Goal: Information Seeking & Learning: Check status

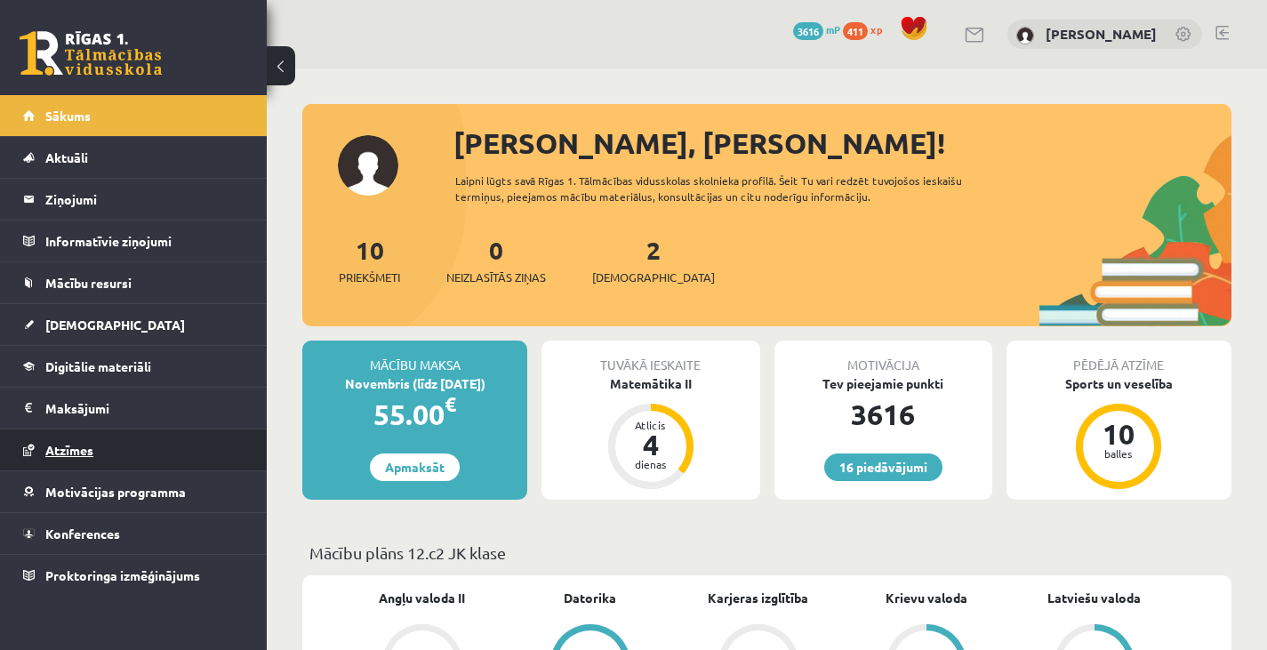
scroll to position [1144, 0]
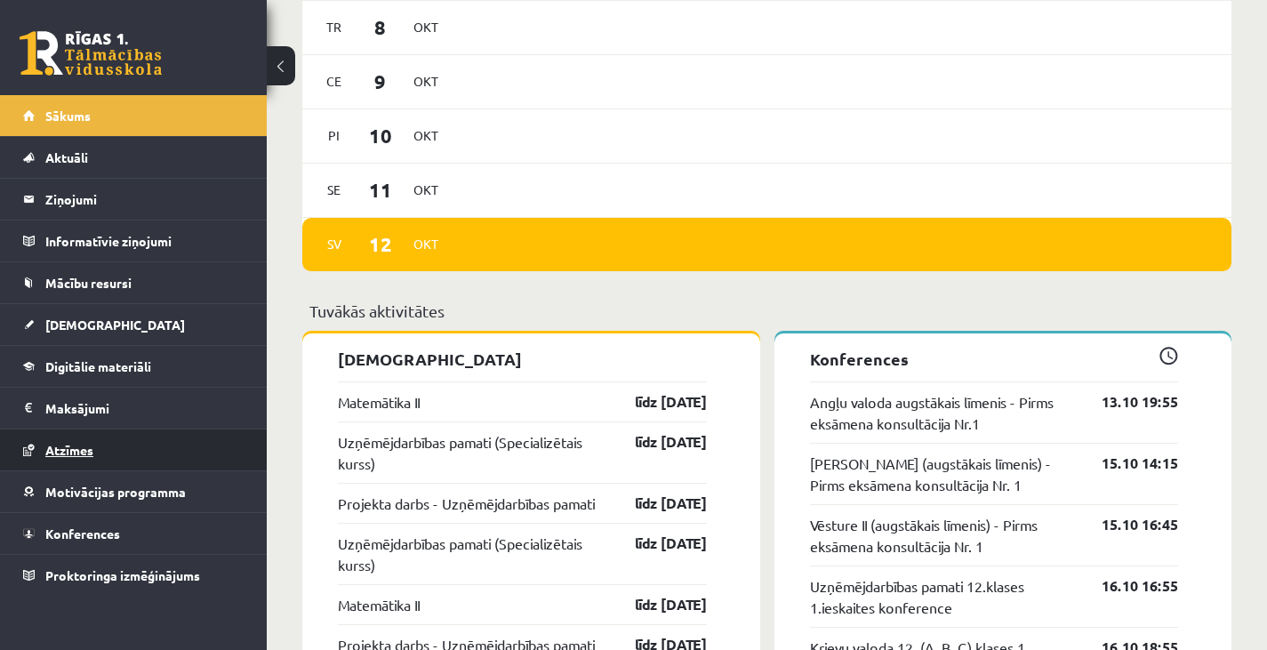
click at [165, 446] on link "Atzīmes" at bounding box center [133, 450] width 221 height 41
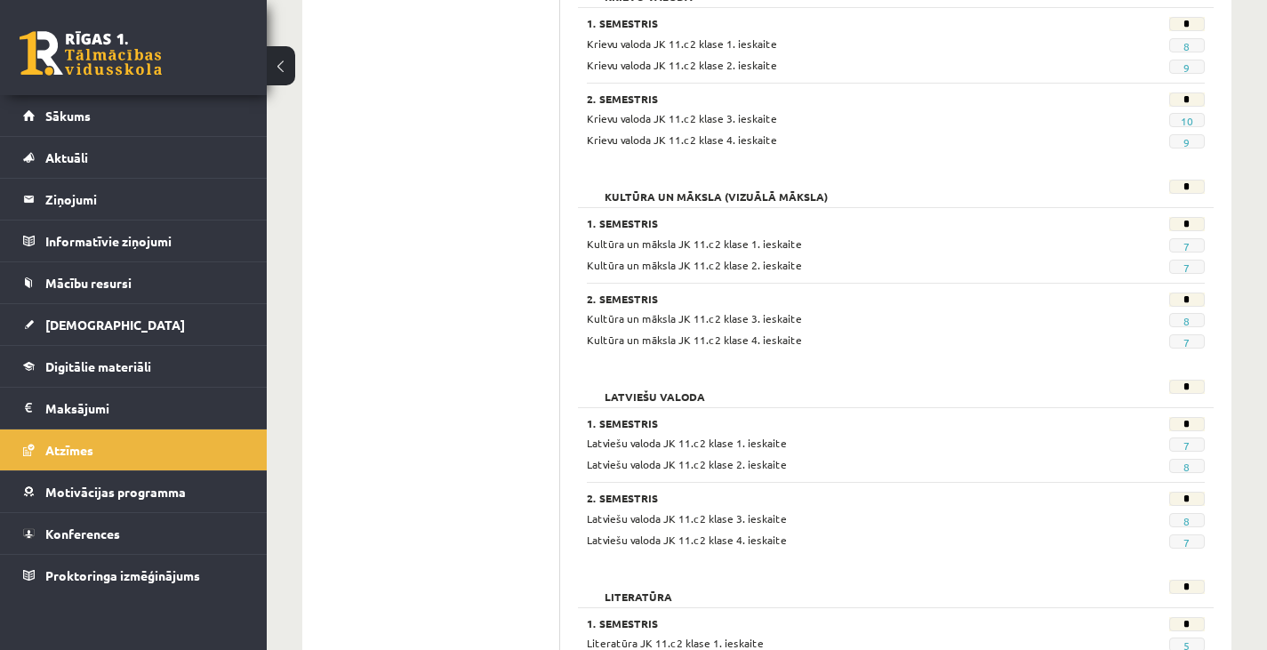
scroll to position [908, 0]
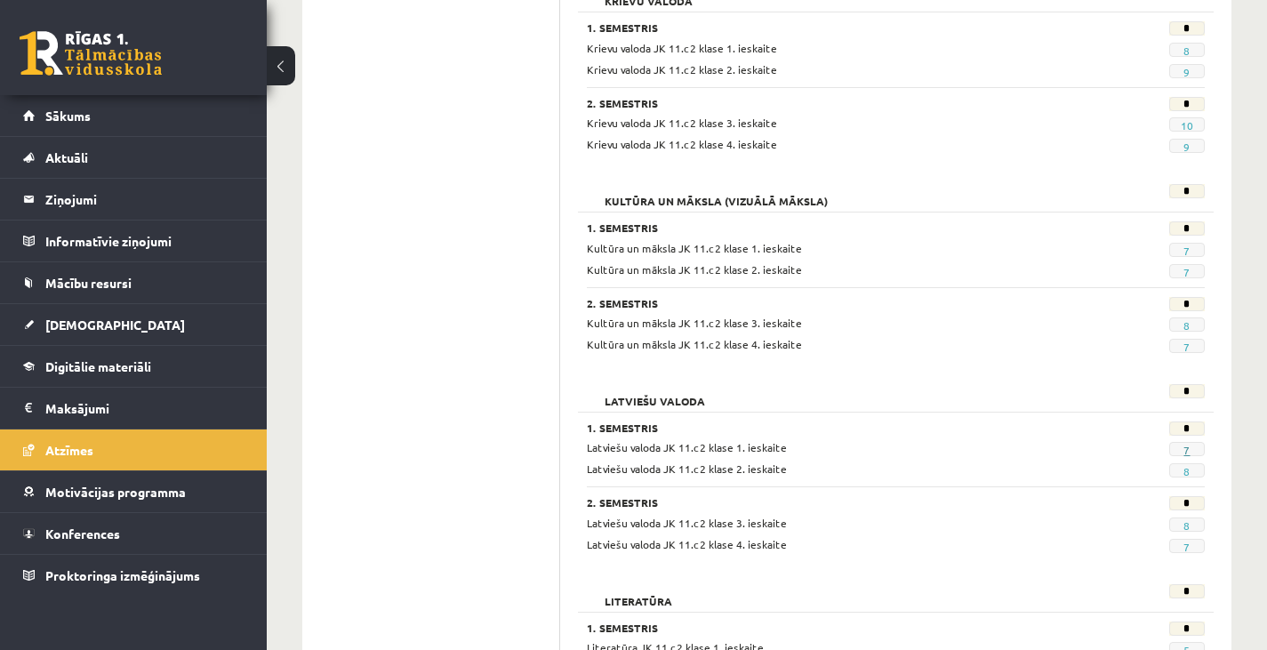
click at [1187, 447] on link "7" at bounding box center [1187, 450] width 6 height 14
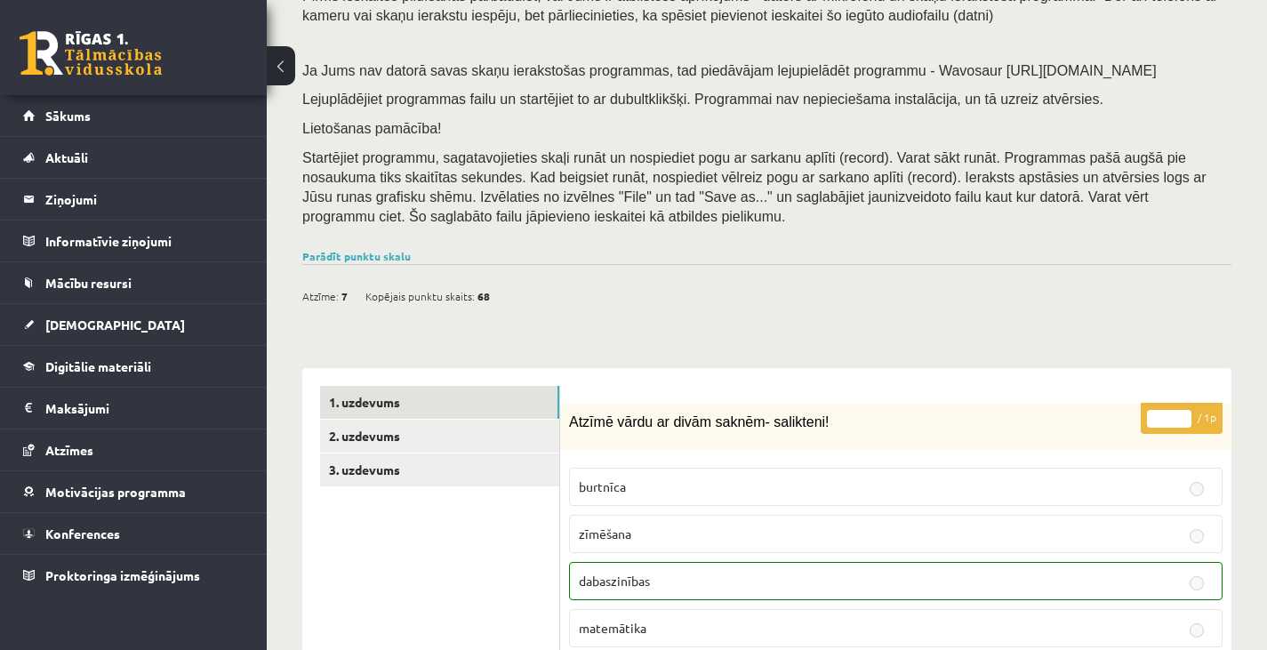
scroll to position [180, 0]
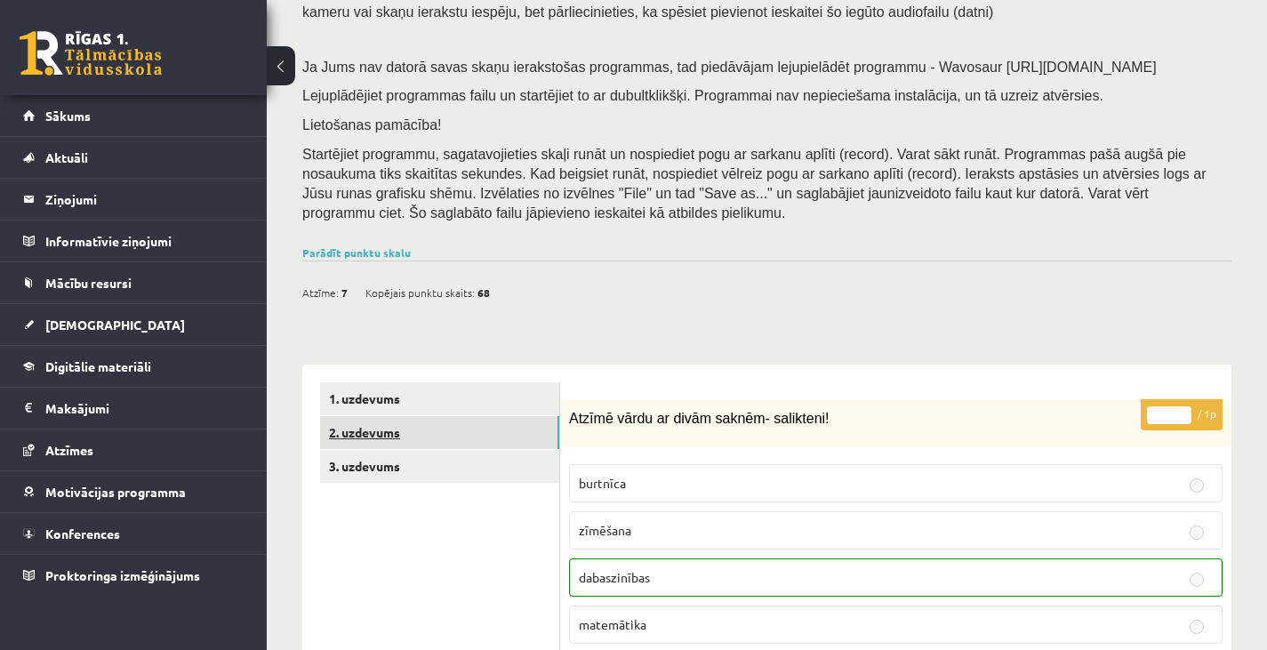
click at [533, 433] on link "2. uzdevums" at bounding box center [439, 432] width 239 height 33
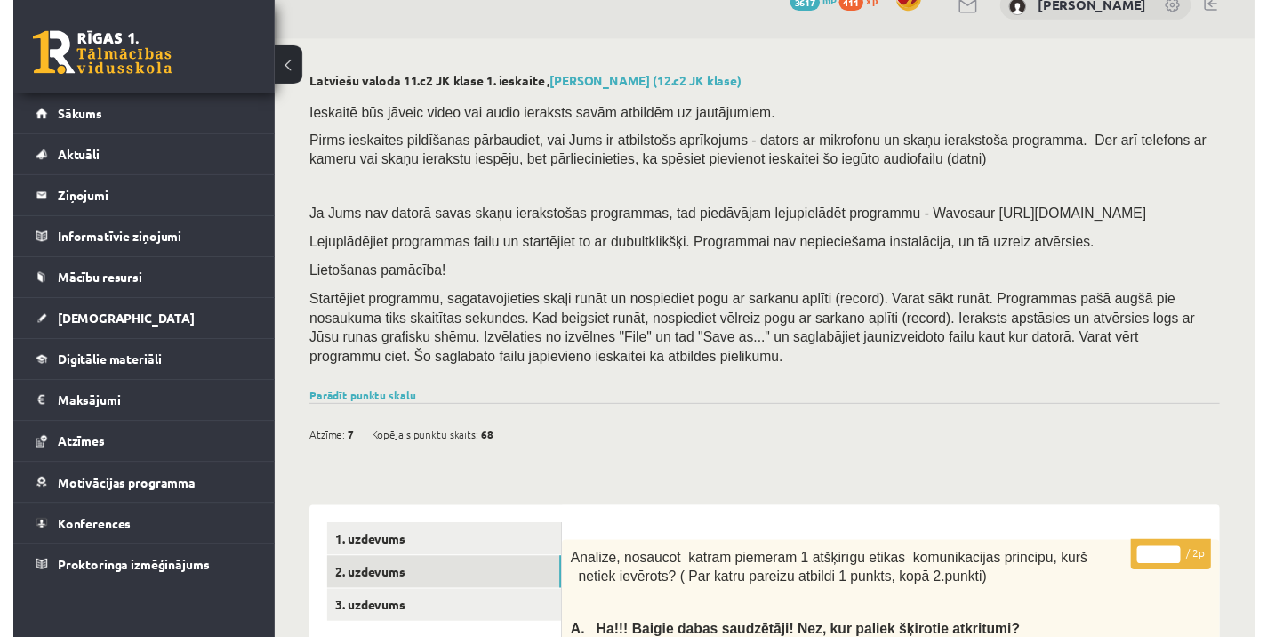
scroll to position [28, 0]
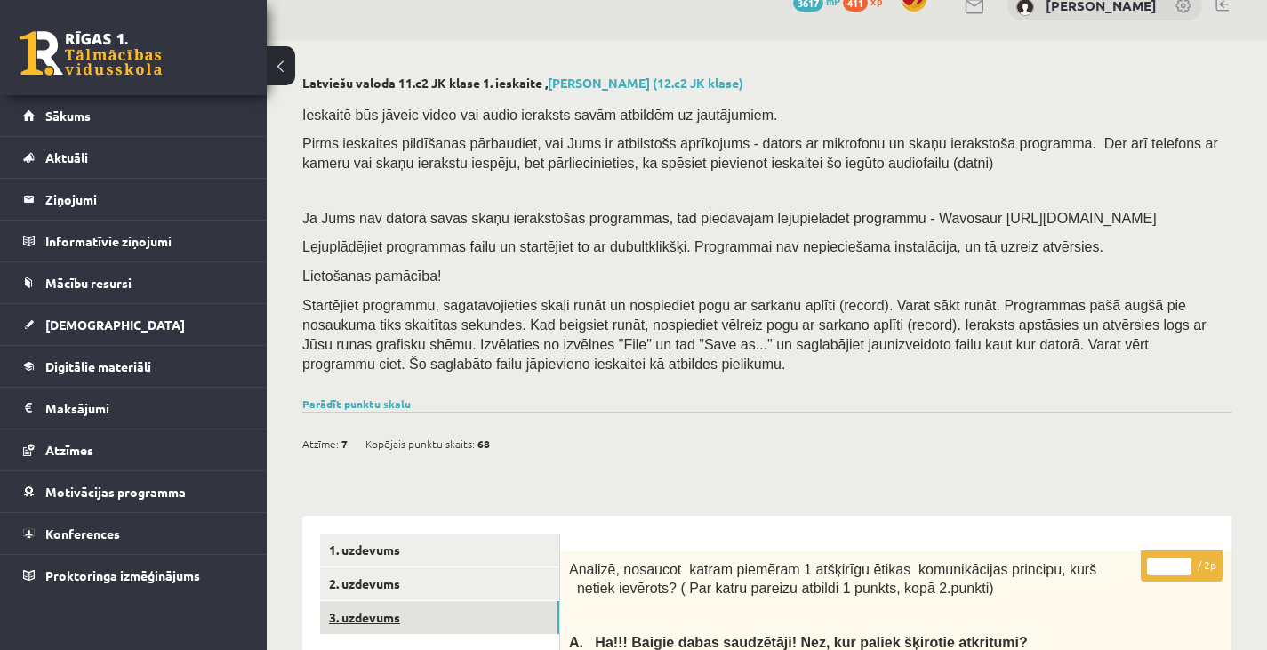
click at [489, 609] on link "3. uzdevums" at bounding box center [439, 617] width 239 height 33
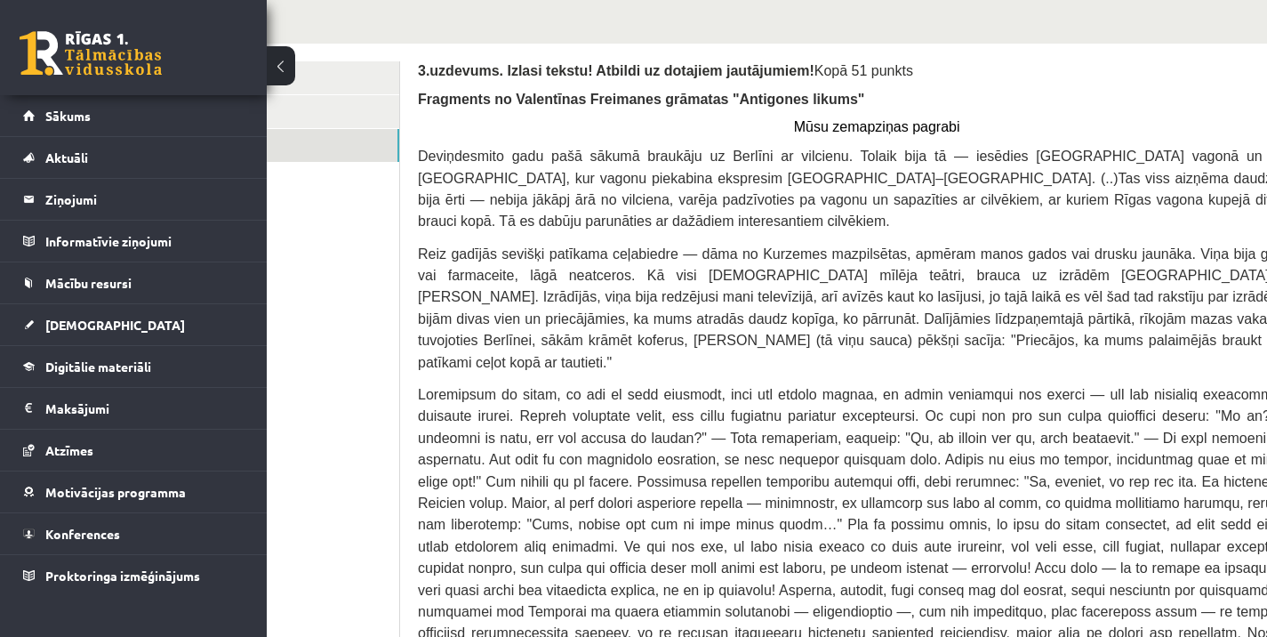
scroll to position [481, 139]
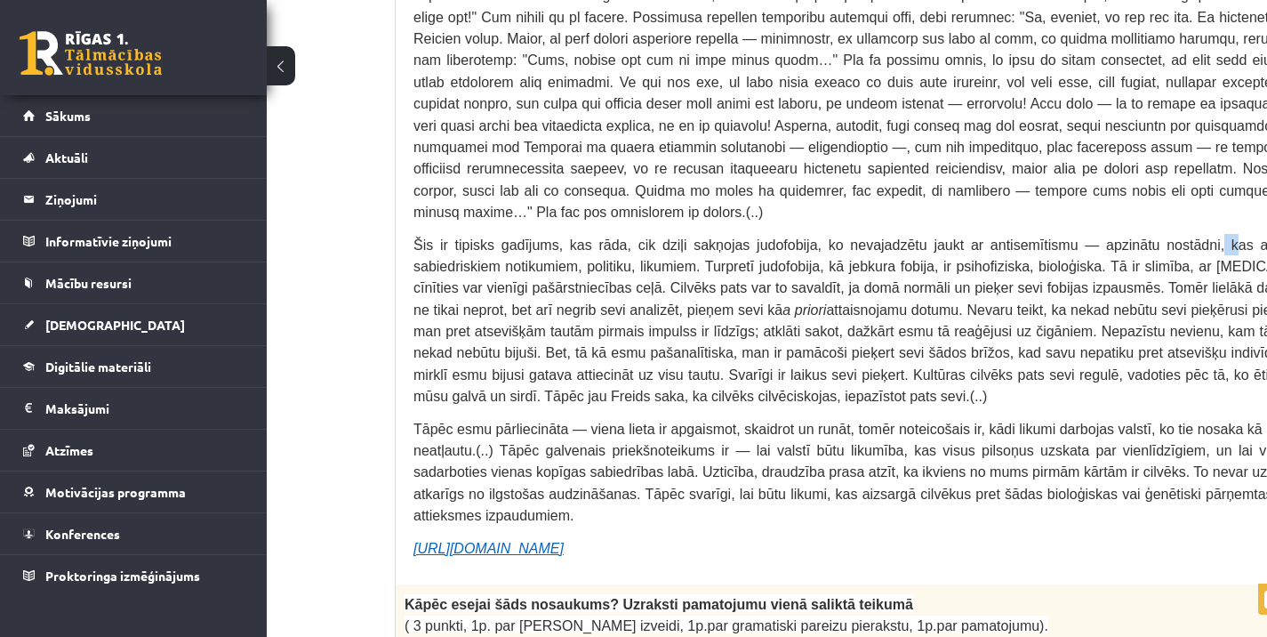
scroll to position [944, 139]
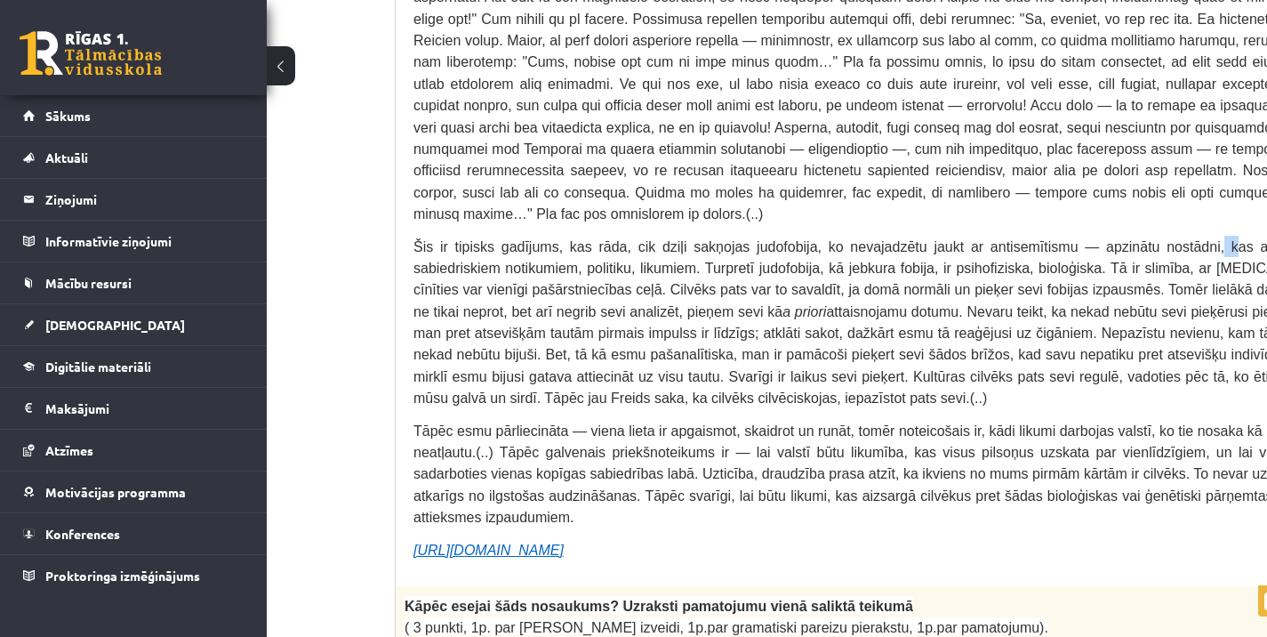
click at [564, 542] on icon "[URL][DOMAIN_NAME]" at bounding box center [489, 549] width 150 height 15
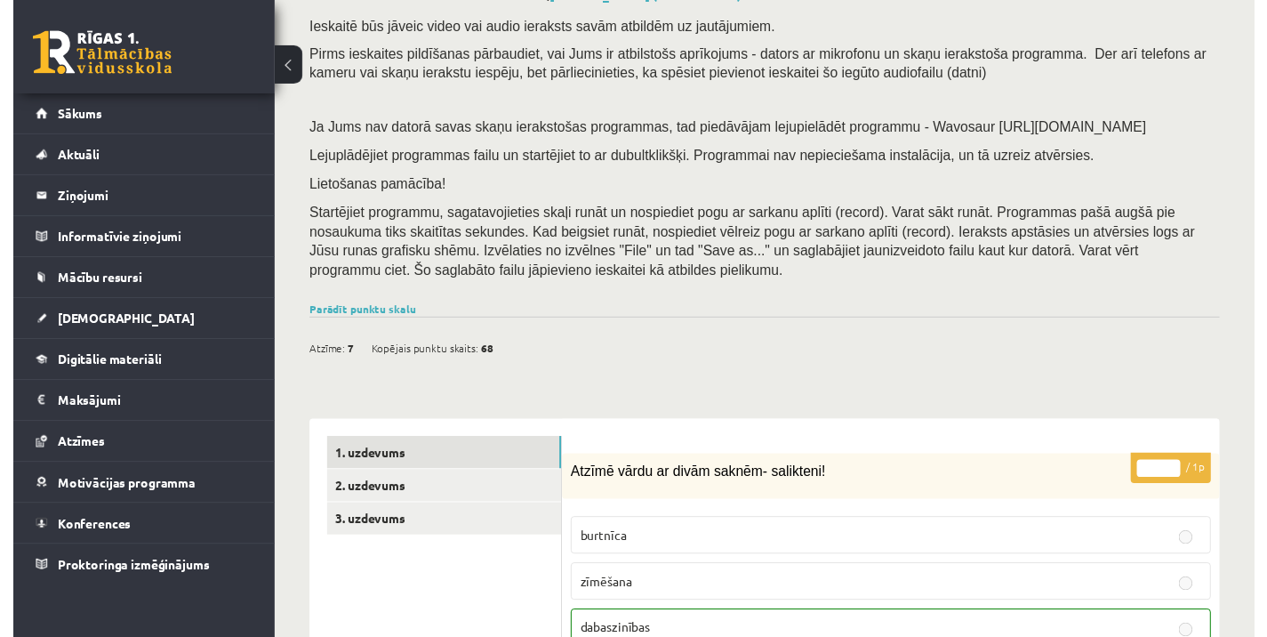
scroll to position [153, 0]
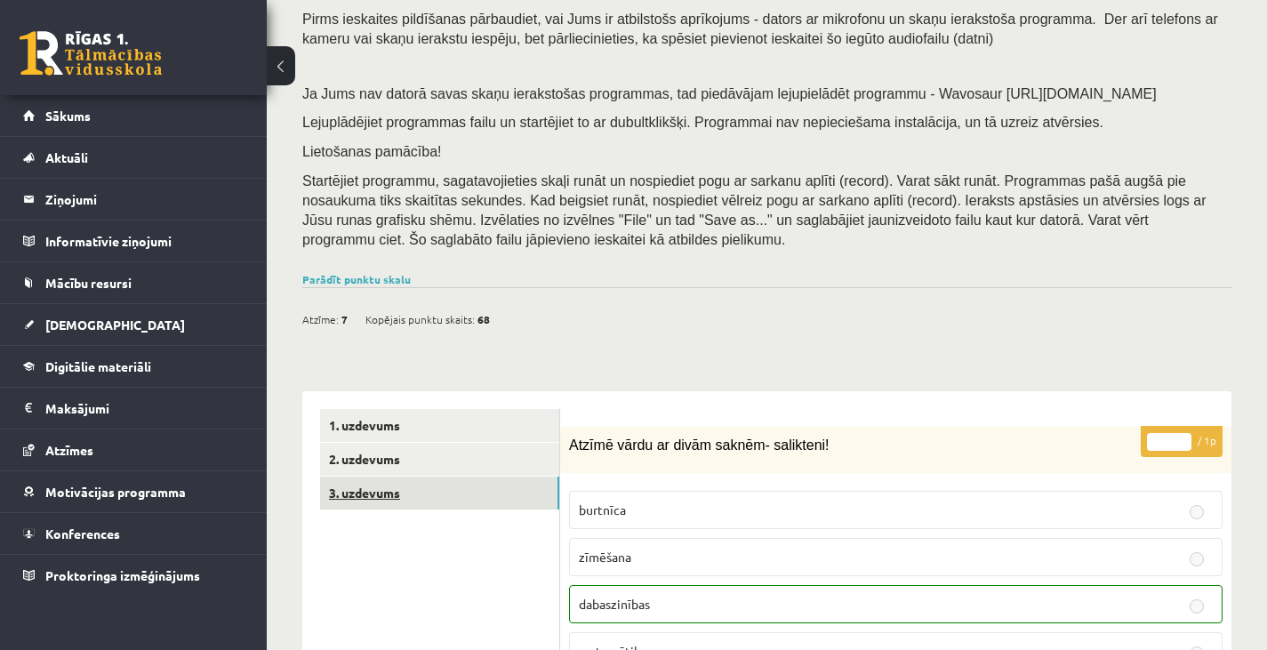
click at [505, 502] on link "3. uzdevums" at bounding box center [439, 493] width 239 height 33
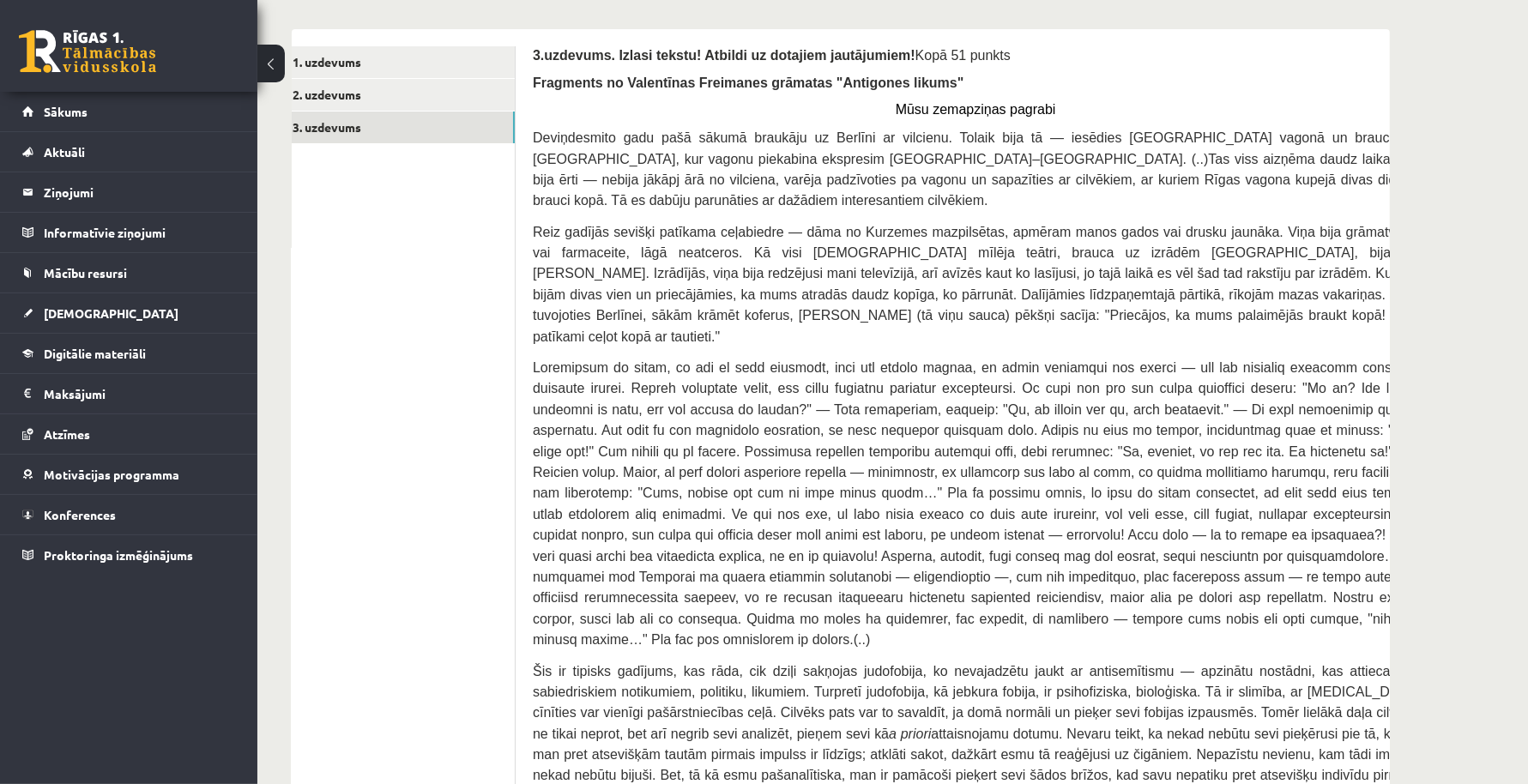
scroll to position [478, 0]
drag, startPoint x: 1235, startPoint y: 12, endPoint x: 853, endPoint y: 444, distance: 576.7
click at [853, 444] on span at bounding box center [975, 501] width 886 height 286
click at [1206, 73] on p "Fragments no Valentīnas Freimanes grāmatas "Antigones likums"" at bounding box center [975, 81] width 886 height 18
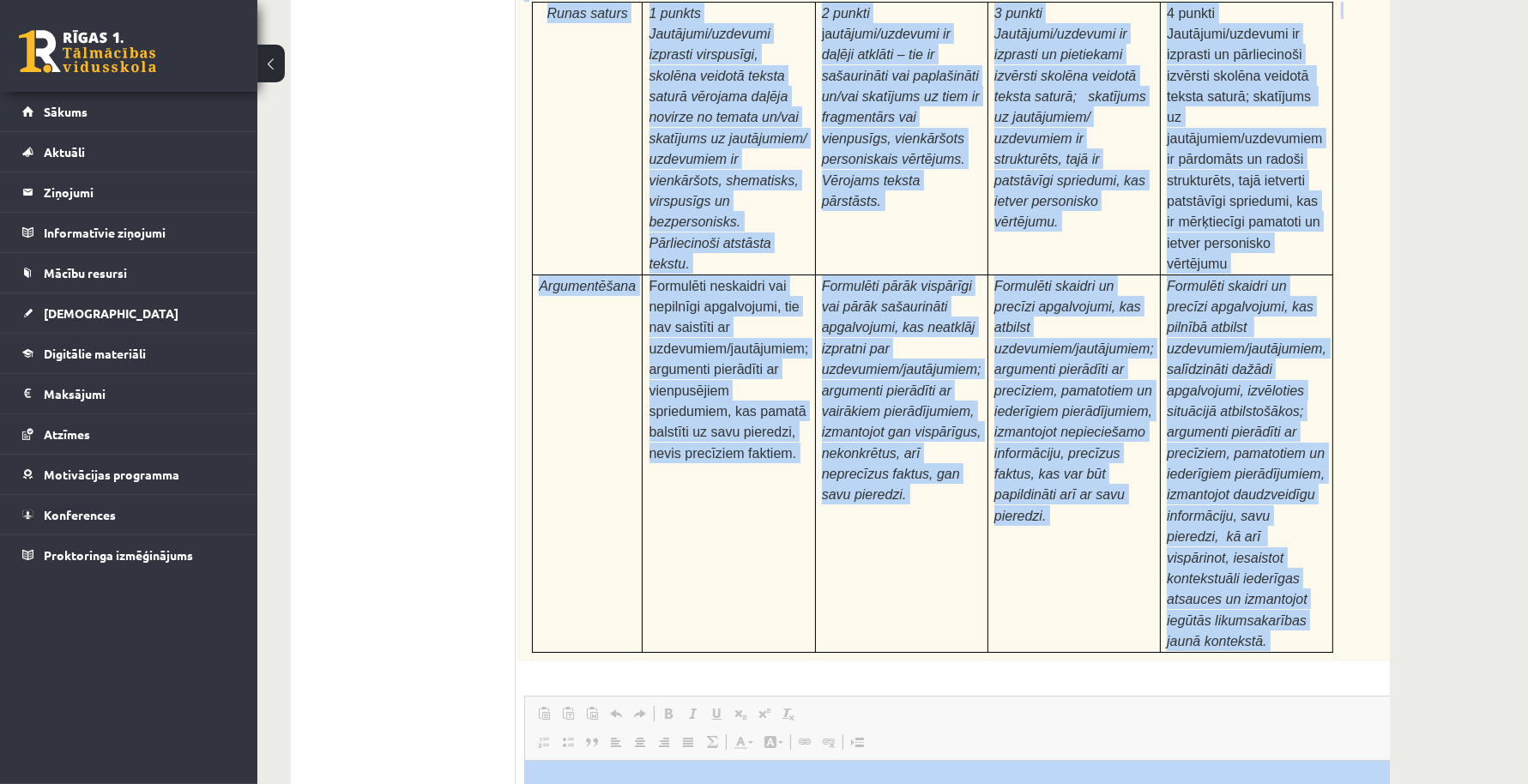
scroll to position [6432, 0]
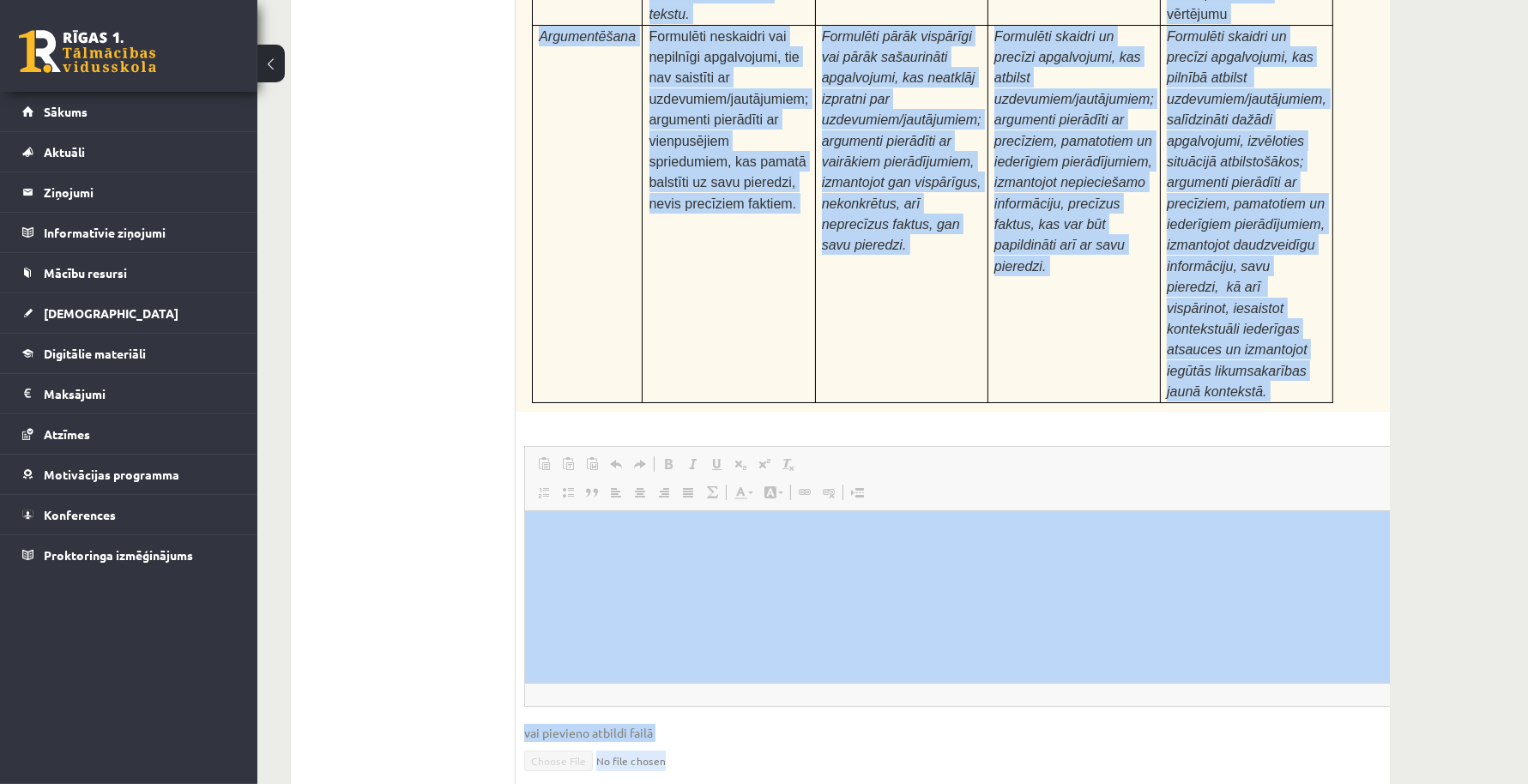
drag, startPoint x: 523, startPoint y: 150, endPoint x: 1012, endPoint y: 834, distance: 840.8
copy form "1.loremips. Dolors ametco! Adipisc el seddoeiu temporincid! Utla 07 etdolo Magn…"
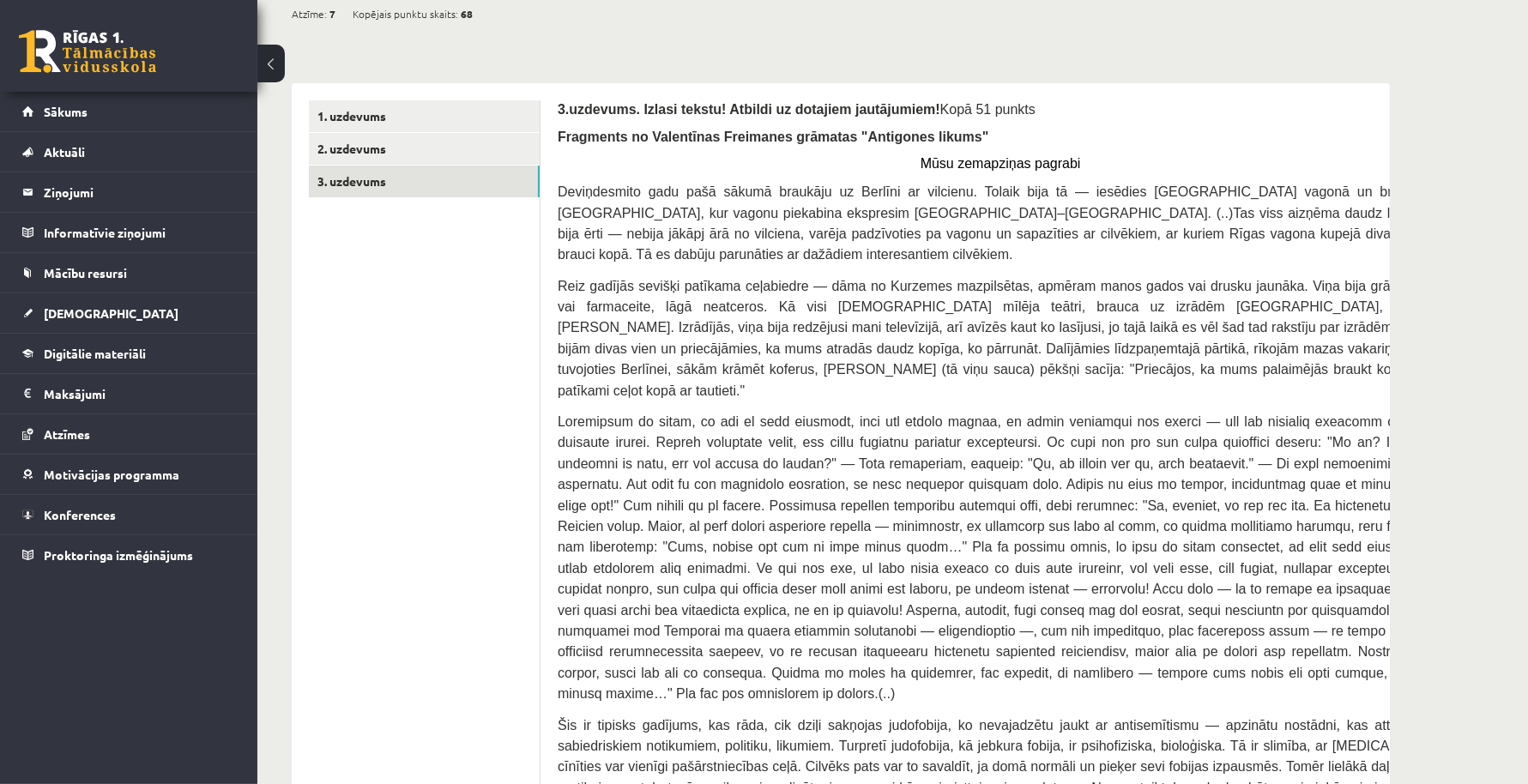
scroll to position [0, 0]
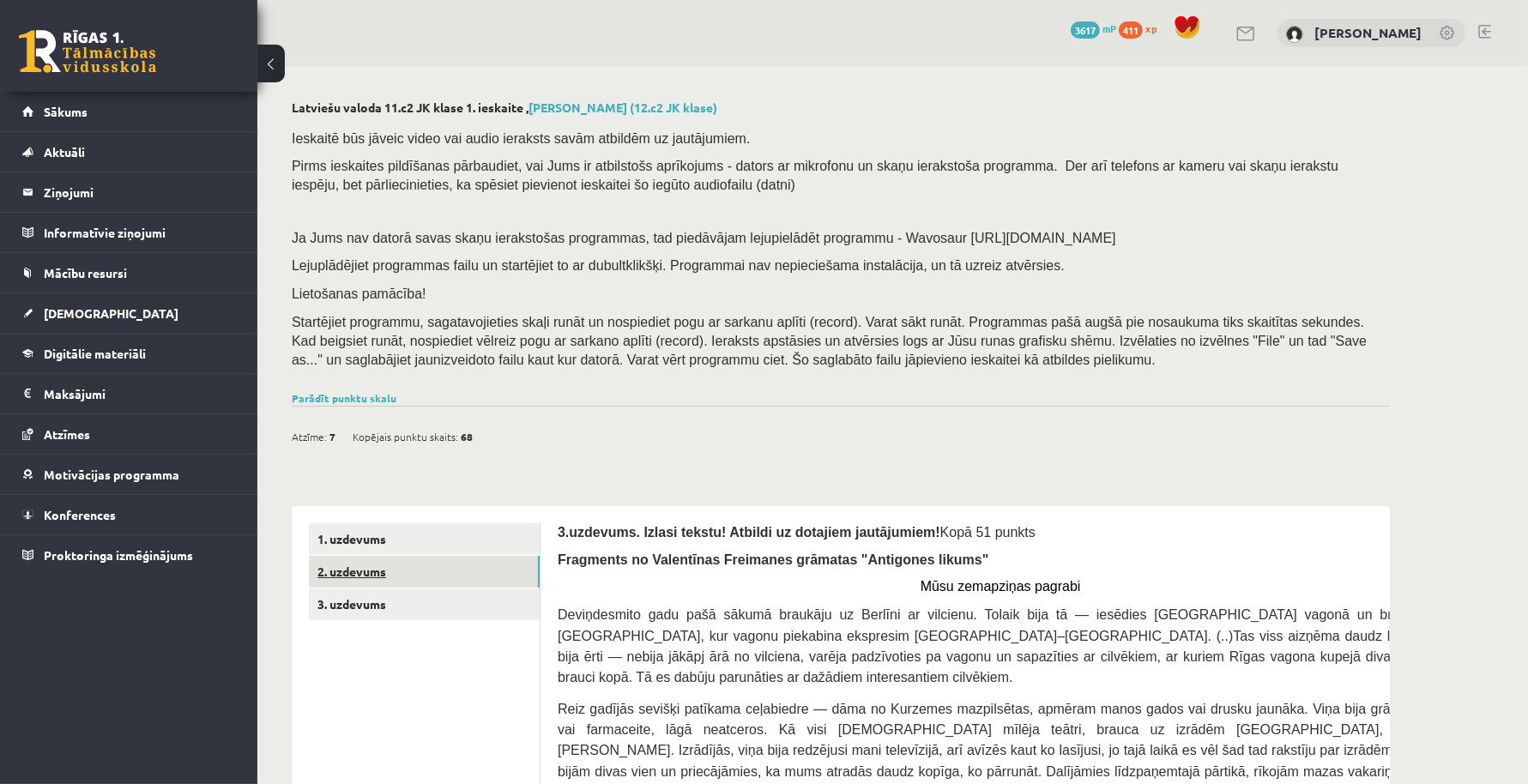
click at [459, 569] on link "2. uzdevums" at bounding box center [423, 571] width 231 height 32
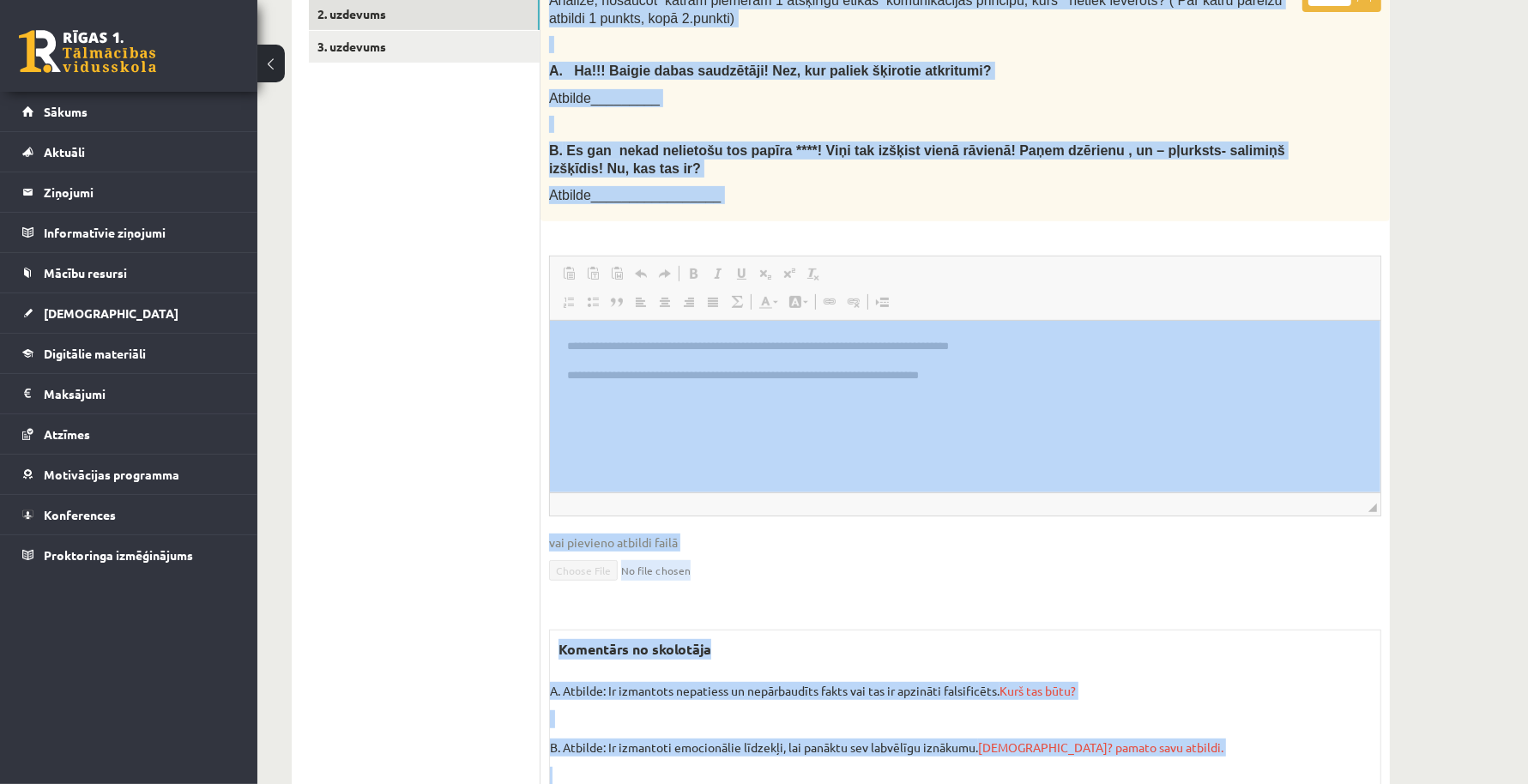
scroll to position [635, 0]
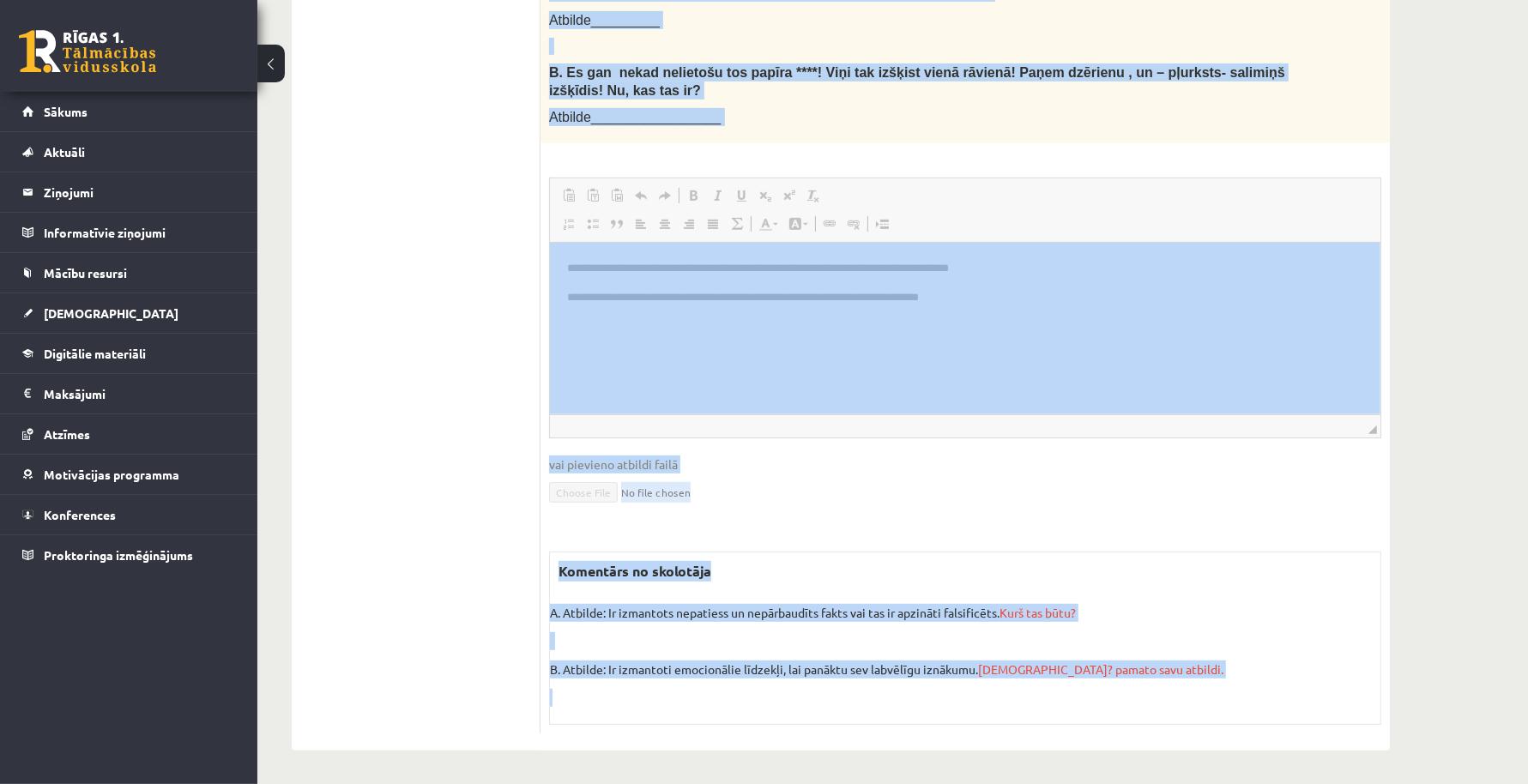
drag, startPoint x: 550, startPoint y: 77, endPoint x: 935, endPoint y: 787, distance: 807.7
copy div "**********"
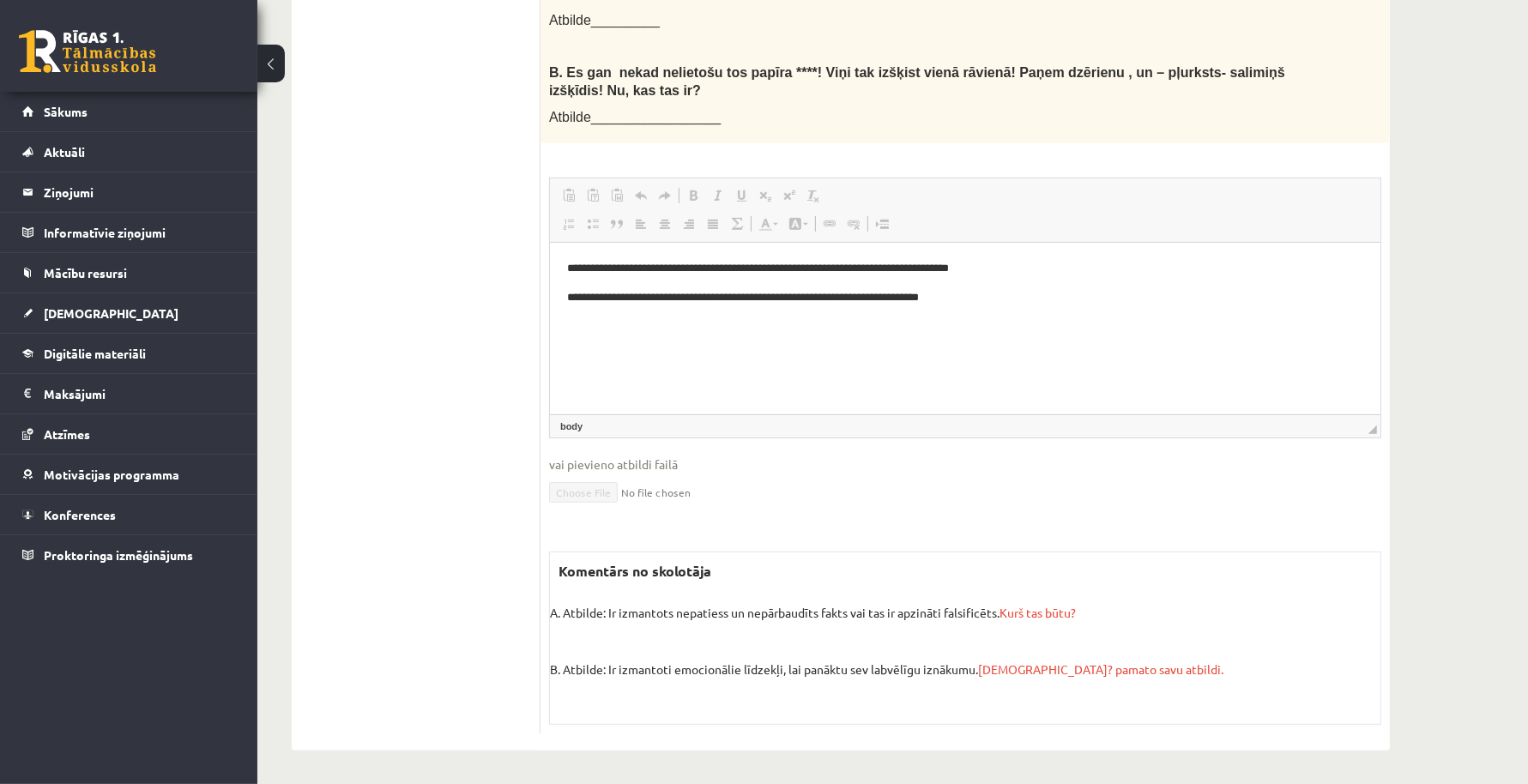
click at [792, 352] on html "**********" at bounding box center [964, 298] width 831 height 110
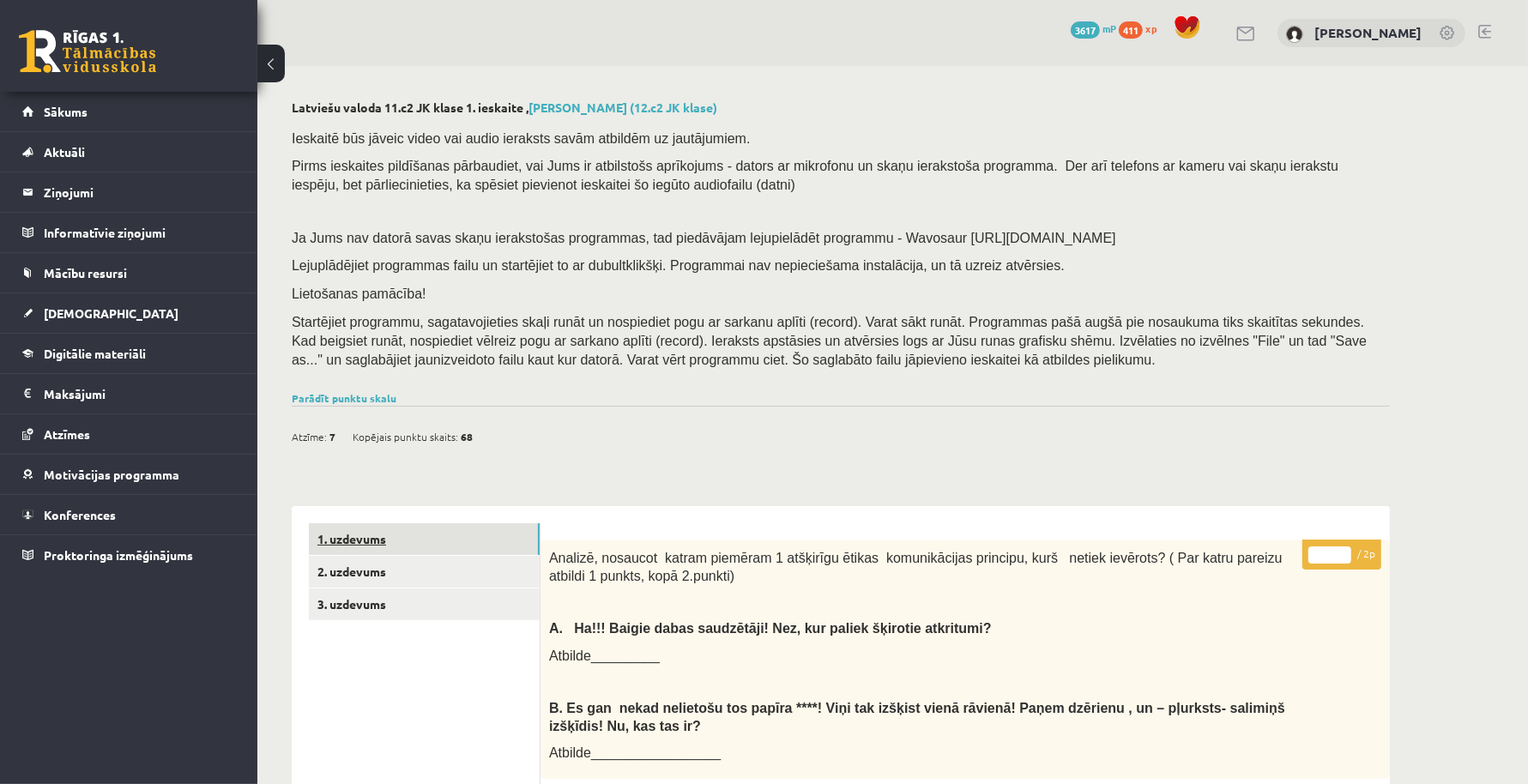
click at [441, 538] on link "1. uzdevums" at bounding box center [423, 538] width 231 height 32
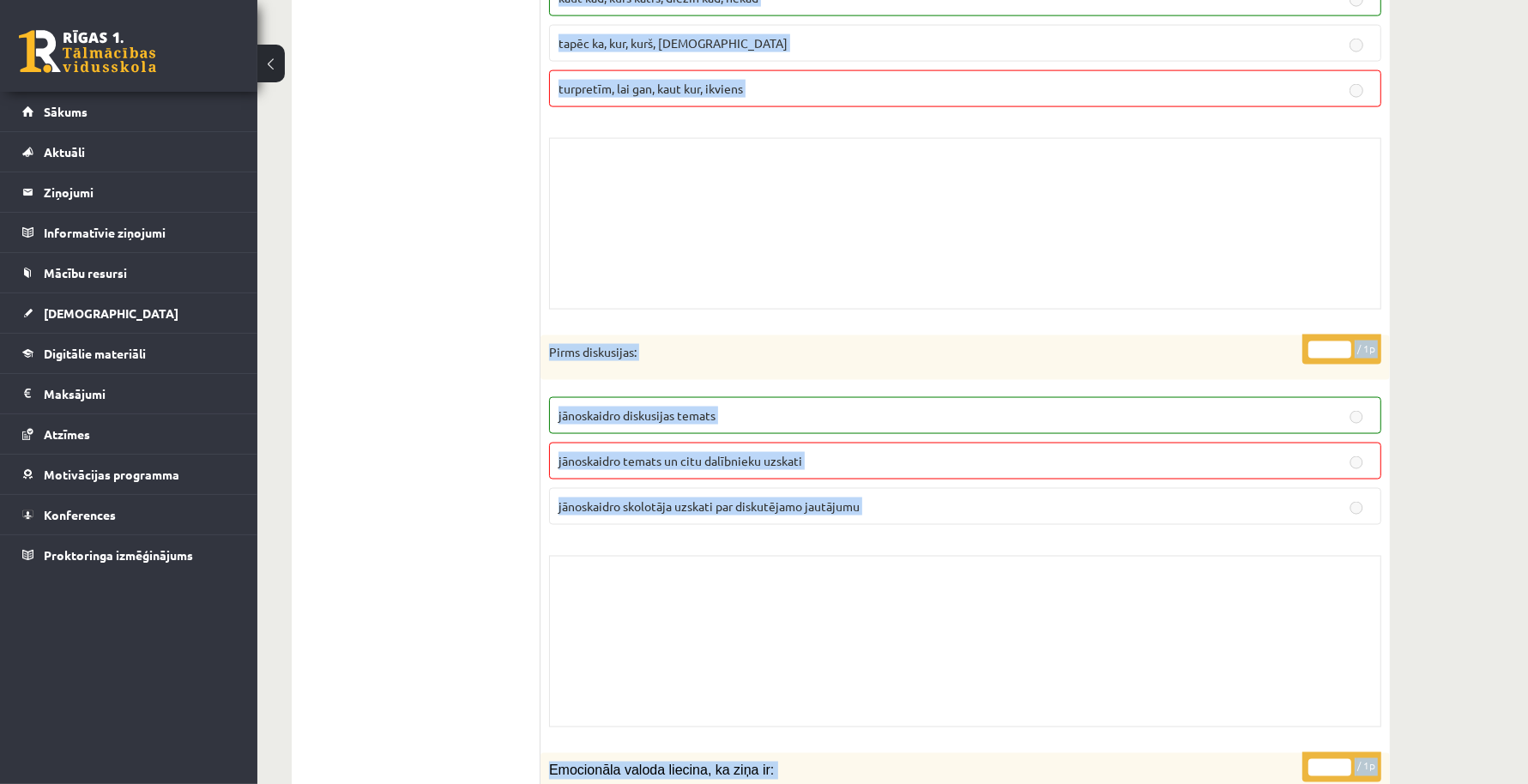
scroll to position [14895, 0]
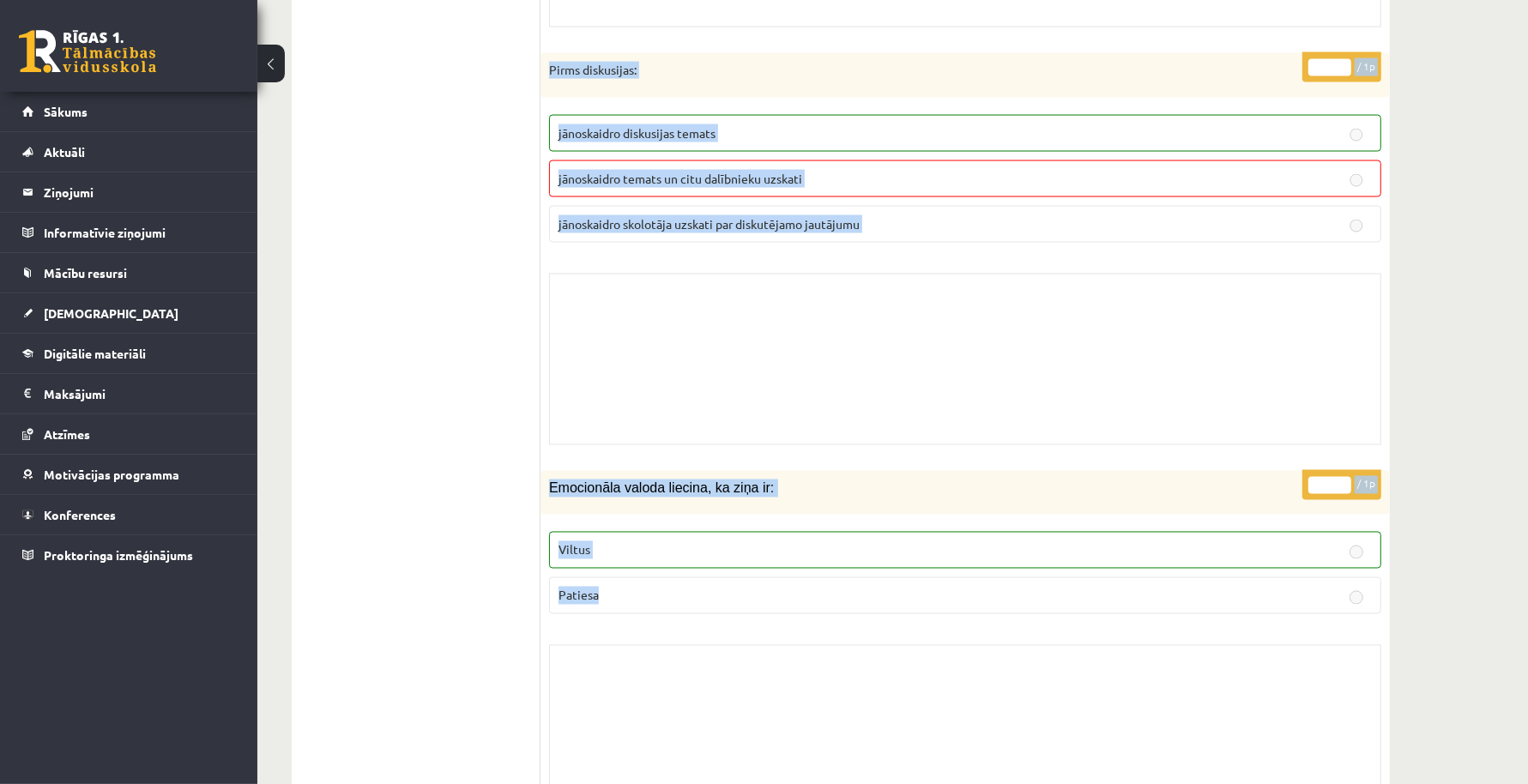
drag, startPoint x: 543, startPoint y: 162, endPoint x: 736, endPoint y: 624, distance: 500.7
copy body "Loremi dolor si ametc adipis- elitseddo! eiusmodt incididu utlaboreetdo magnaal…"
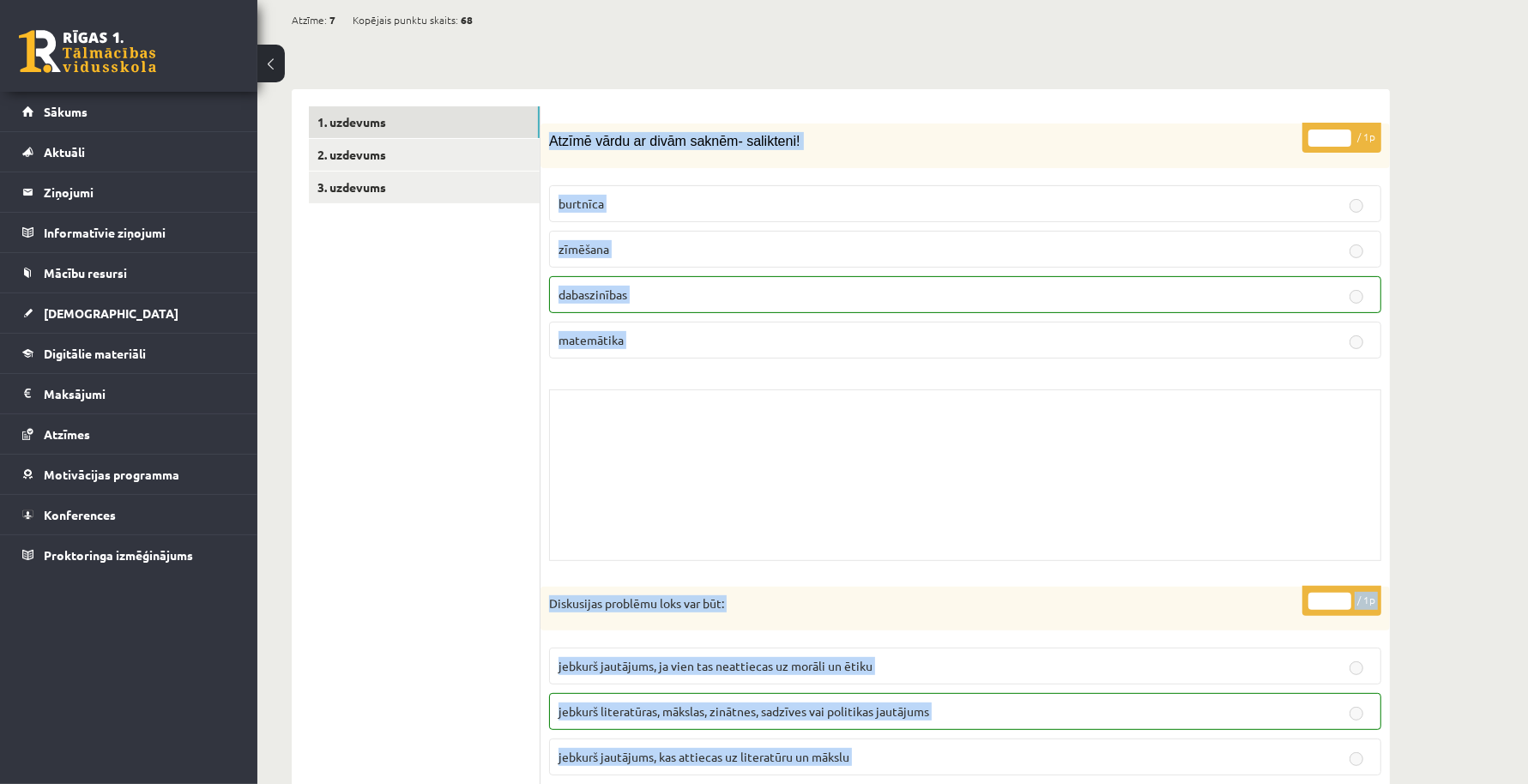
scroll to position [0, 0]
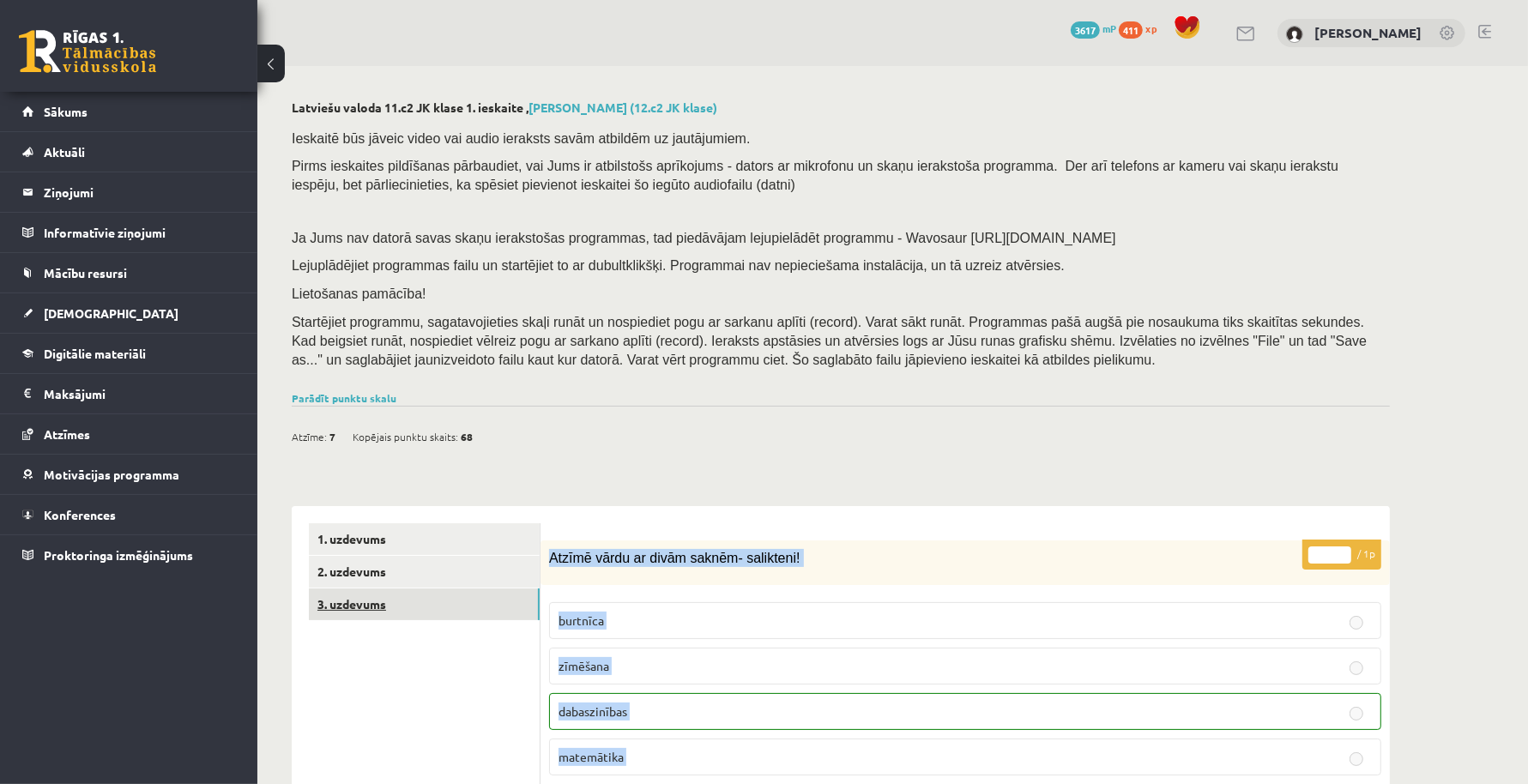
click at [429, 606] on link "3. uzdevums" at bounding box center [423, 604] width 231 height 32
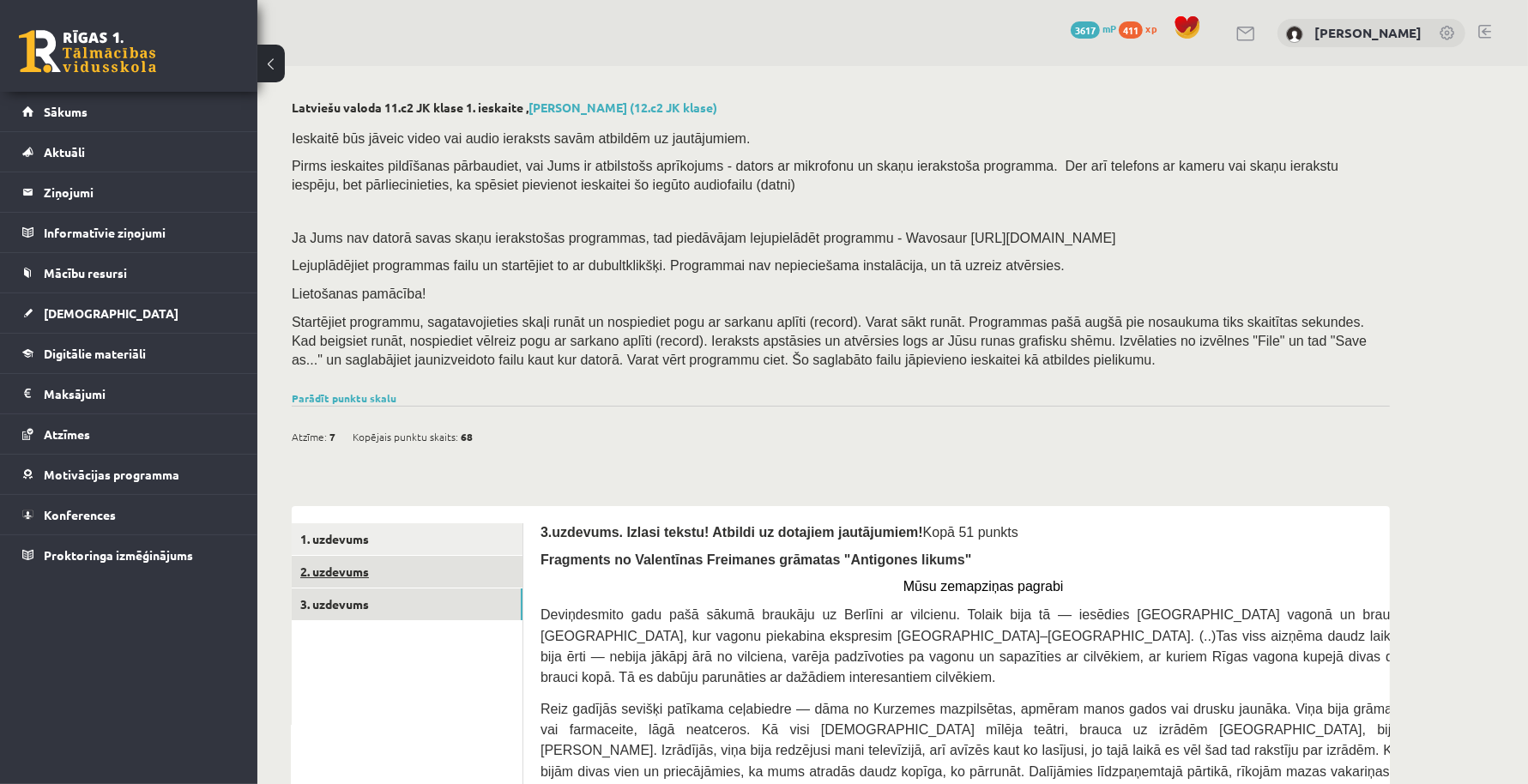
click at [333, 561] on link "2. uzdevums" at bounding box center [406, 571] width 231 height 32
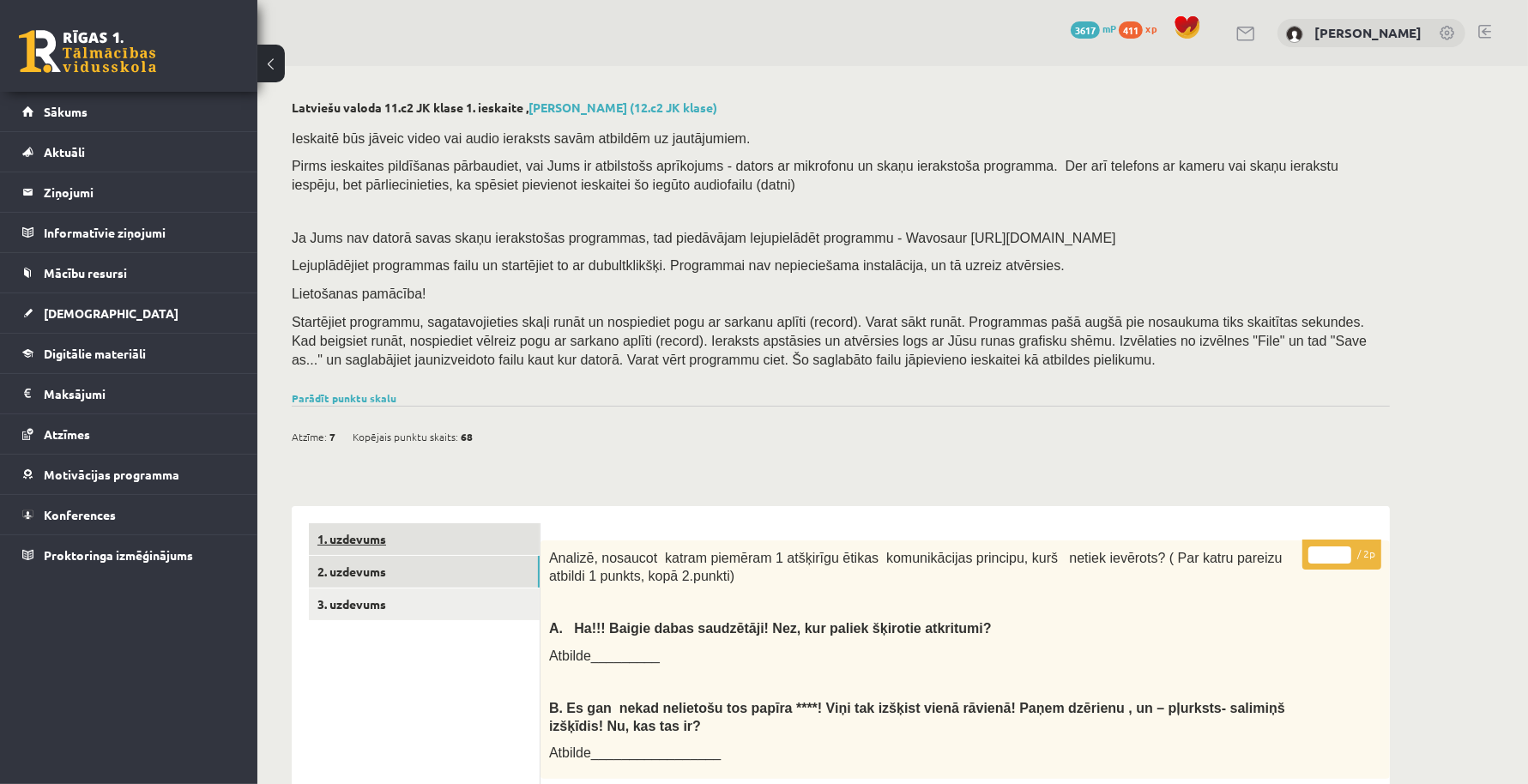
click at [449, 534] on link "1. uzdevums" at bounding box center [423, 538] width 231 height 32
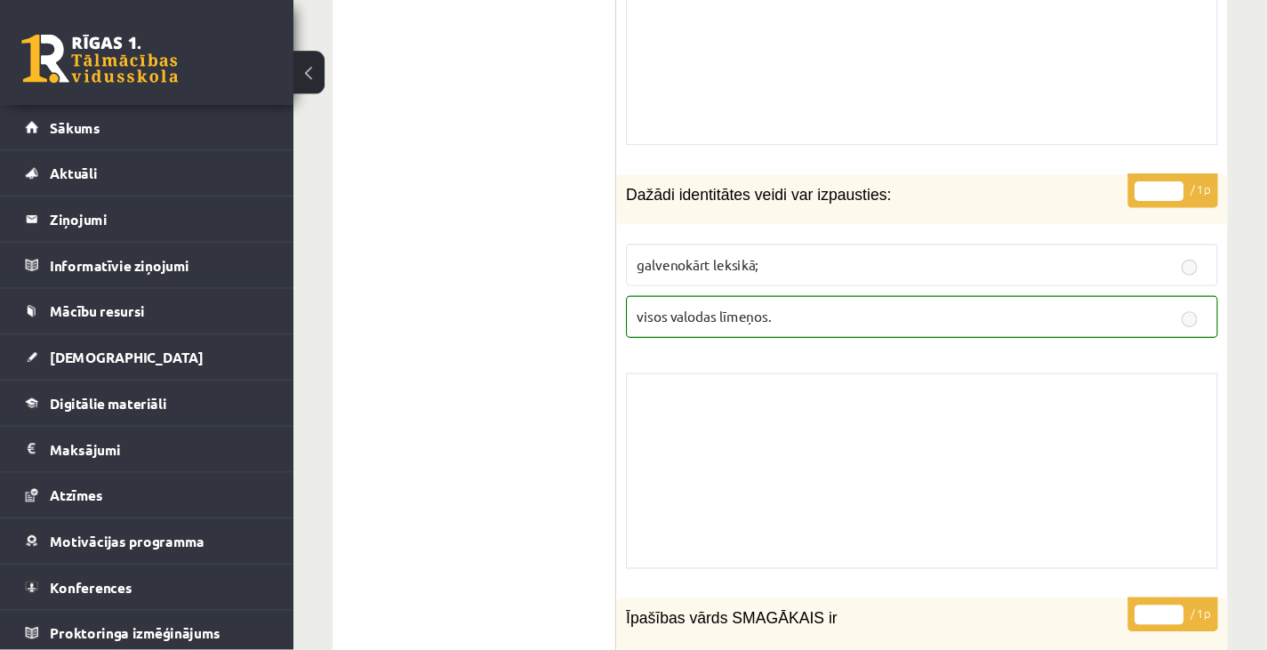
scroll to position [12729, 0]
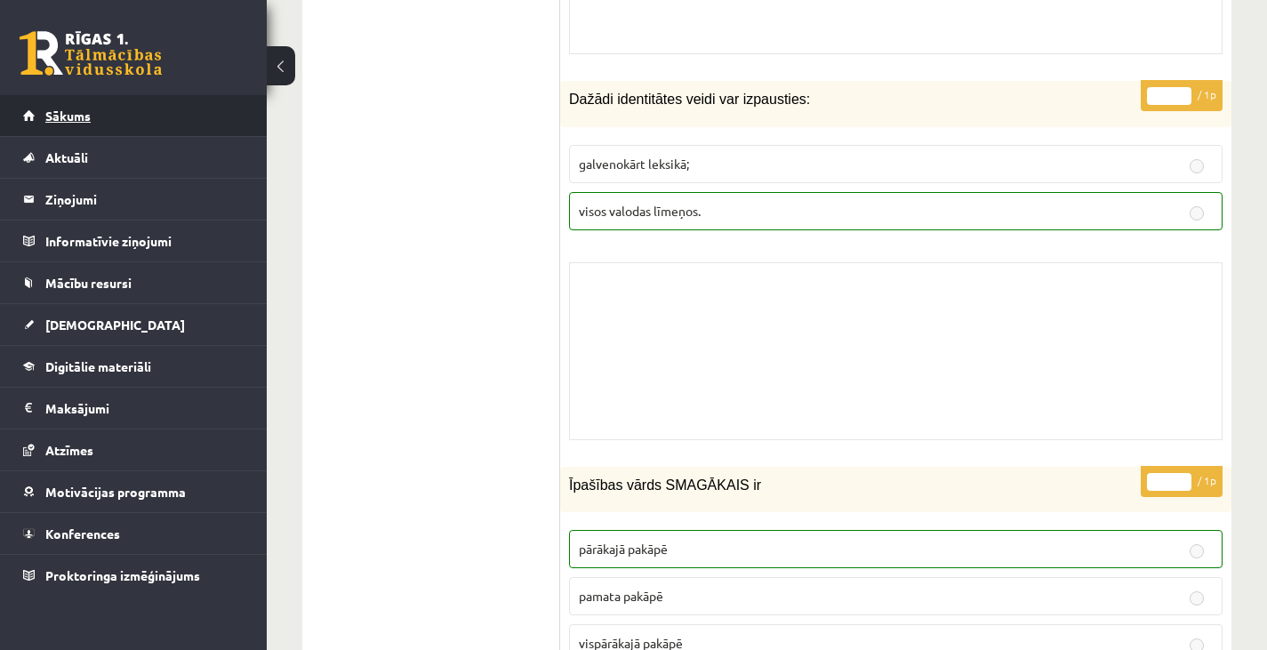
click at [116, 104] on link "Sākums" at bounding box center [133, 115] width 221 height 41
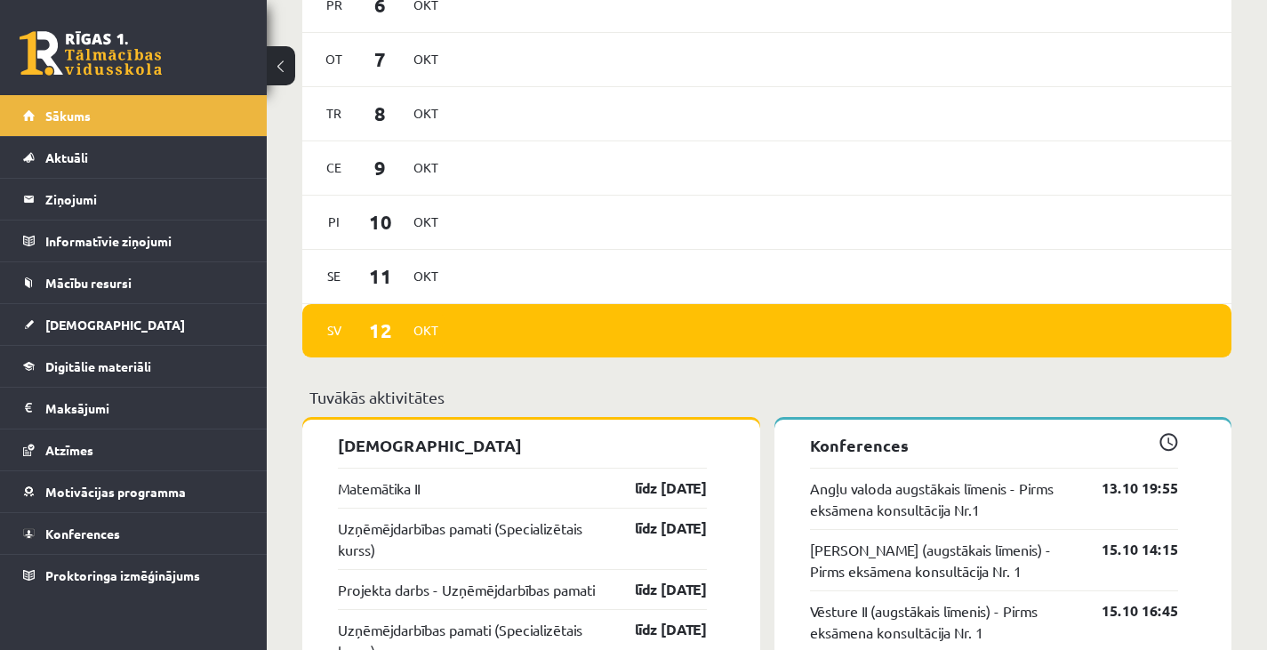
scroll to position [1059, 0]
